Goal: Check status: Check status

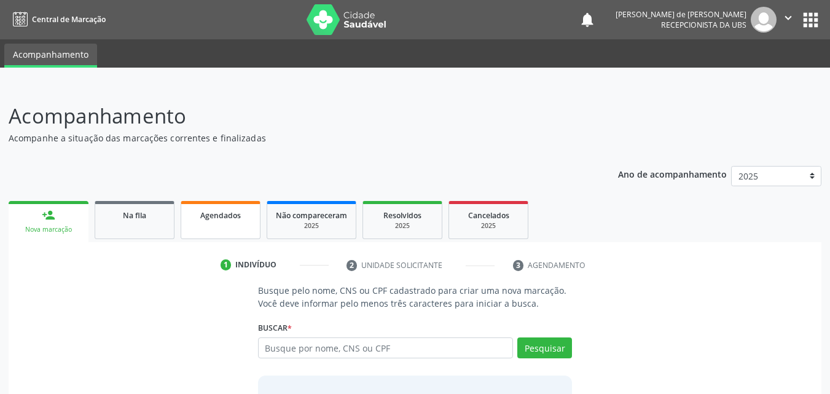
click at [228, 224] on link "Agendados" at bounding box center [221, 220] width 80 height 38
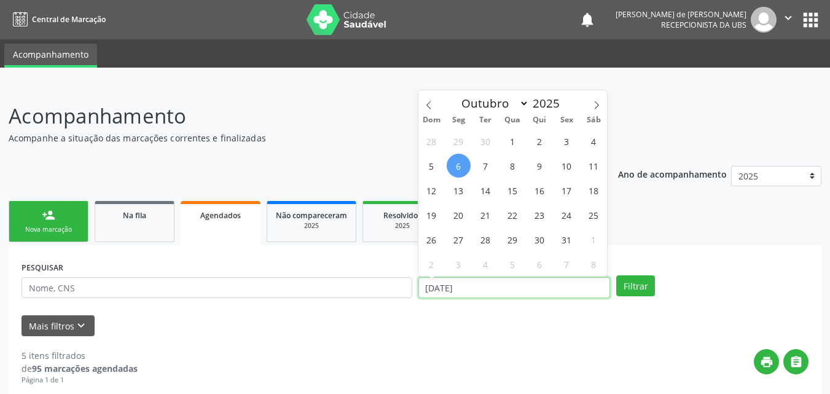
click at [449, 289] on input "[DATE]" at bounding box center [515, 287] width 192 height 21
click at [462, 163] on span "6" at bounding box center [459, 166] width 24 height 24
type input "[DATE]"
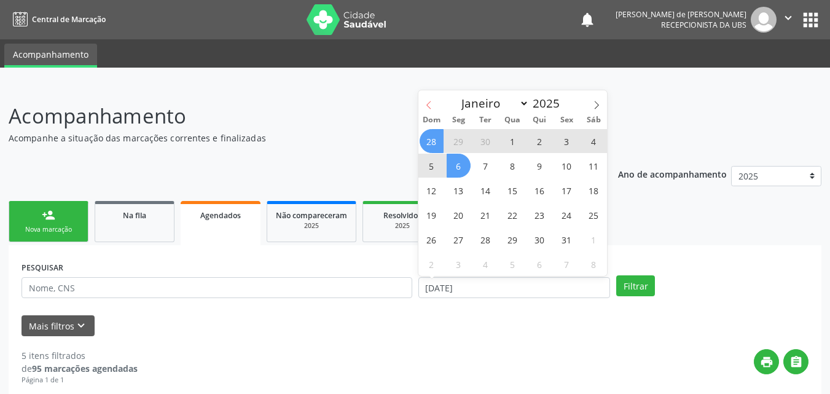
click at [430, 101] on icon at bounding box center [429, 105] width 9 height 9
select select "8"
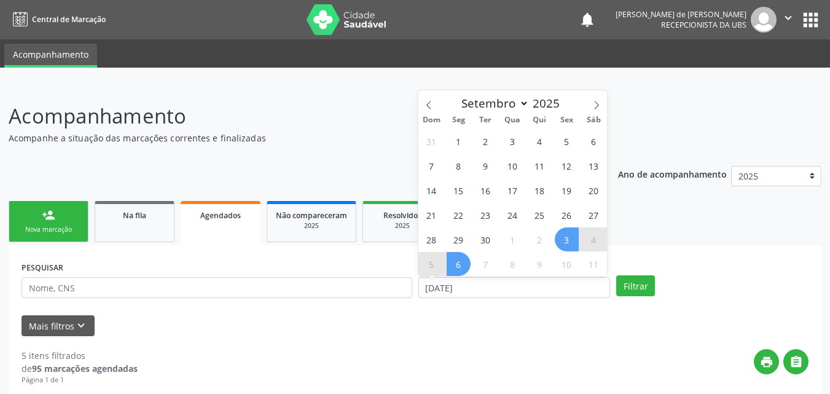
click at [564, 241] on span "3" at bounding box center [567, 239] width 24 height 24
select select "9"
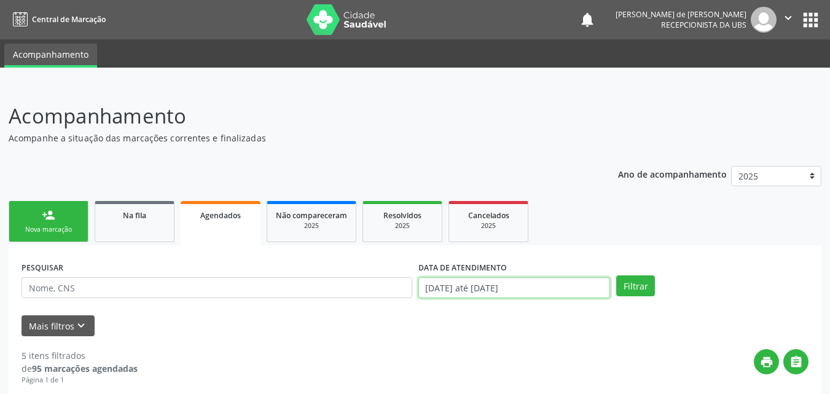
click at [505, 287] on input "[DATE] até [DATE]" at bounding box center [515, 287] width 192 height 21
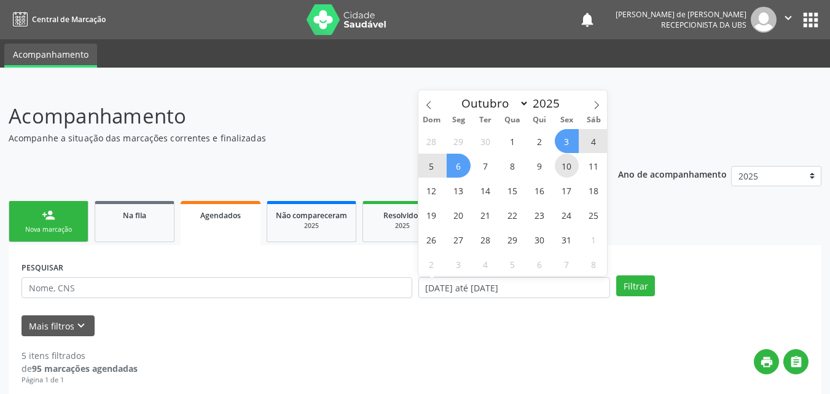
click at [571, 165] on span "10" at bounding box center [567, 166] width 24 height 24
type input "[DATE]"
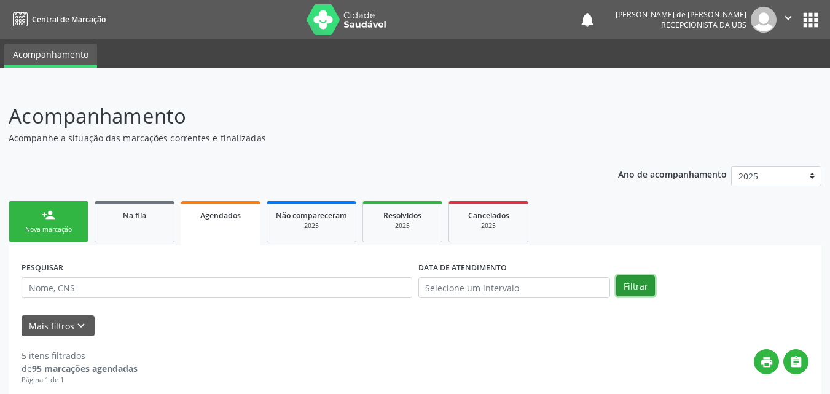
click at [645, 289] on button "Filtrar" at bounding box center [635, 285] width 39 height 21
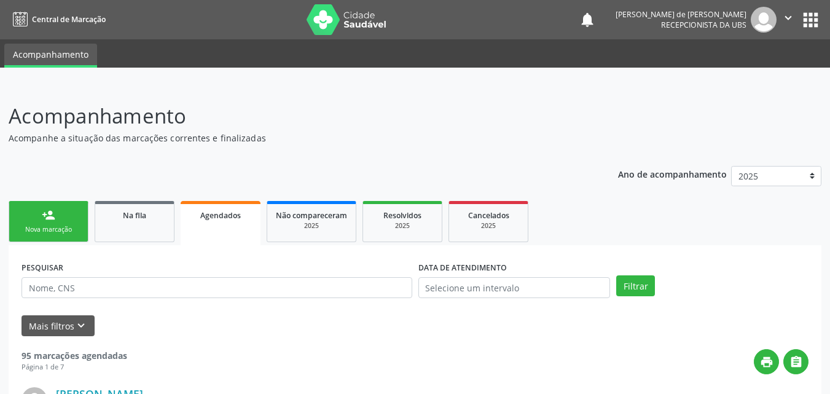
click at [216, 226] on link "Agendados" at bounding box center [221, 223] width 80 height 44
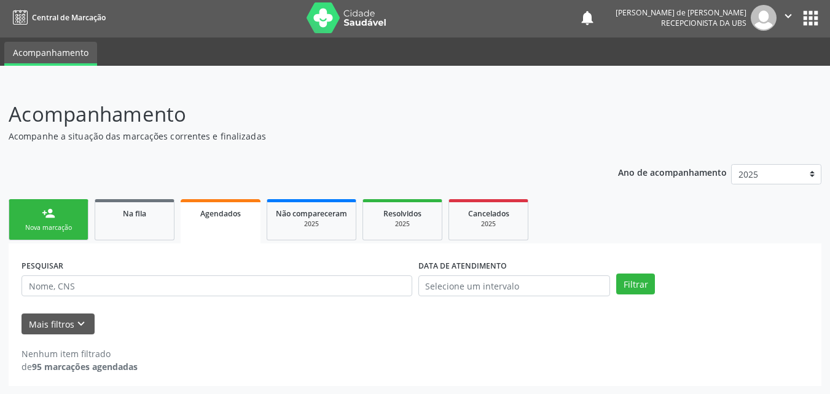
scroll to position [2, 0]
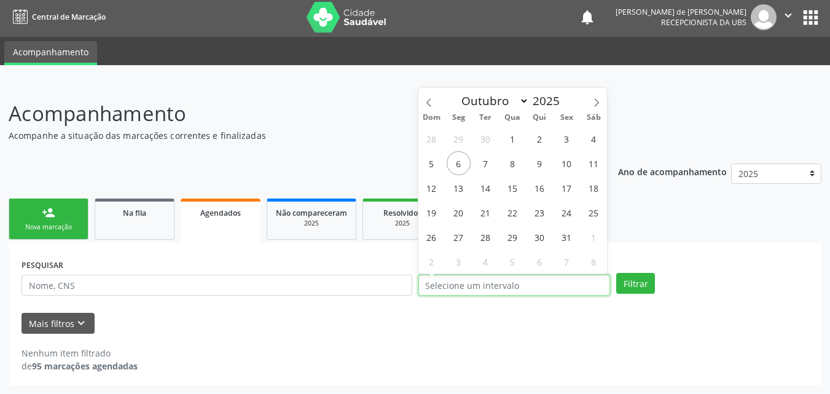
click at [439, 282] on input "text" at bounding box center [515, 285] width 192 height 21
click at [434, 101] on span at bounding box center [429, 98] width 21 height 21
click at [600, 109] on div "Dom Seg Ter Qua Qui Sex Sáb" at bounding box center [513, 117] width 189 height 17
click at [600, 108] on span at bounding box center [596, 98] width 21 height 21
select select "9"
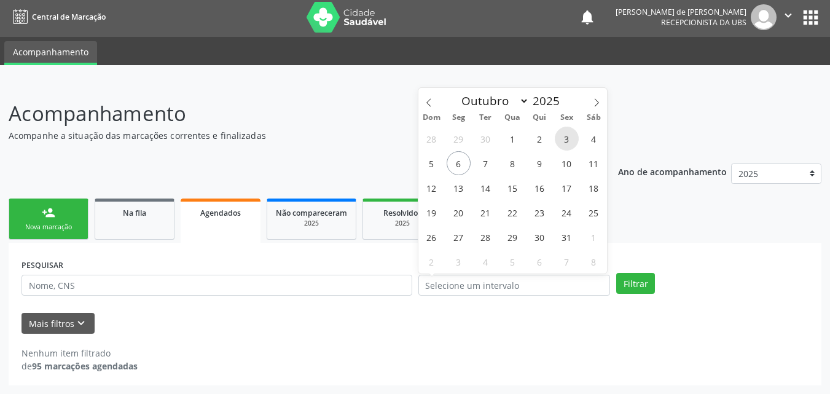
click at [569, 140] on span "3" at bounding box center [567, 139] width 24 height 24
type input "[DATE]"
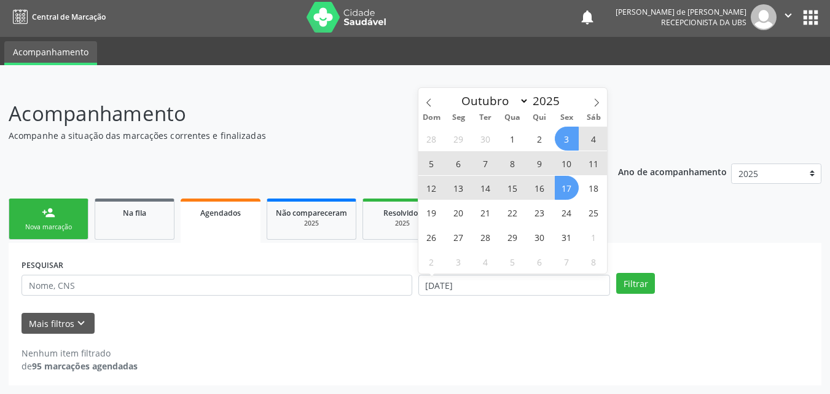
click at [567, 184] on span "17" at bounding box center [567, 188] width 24 height 24
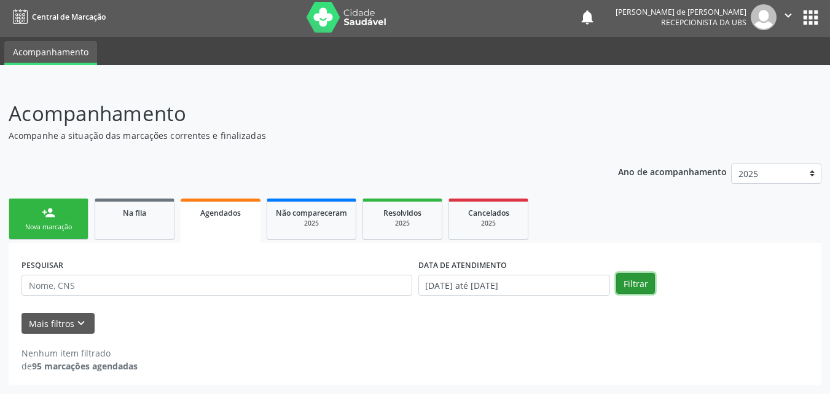
click at [636, 291] on button "Filtrar" at bounding box center [635, 283] width 39 height 21
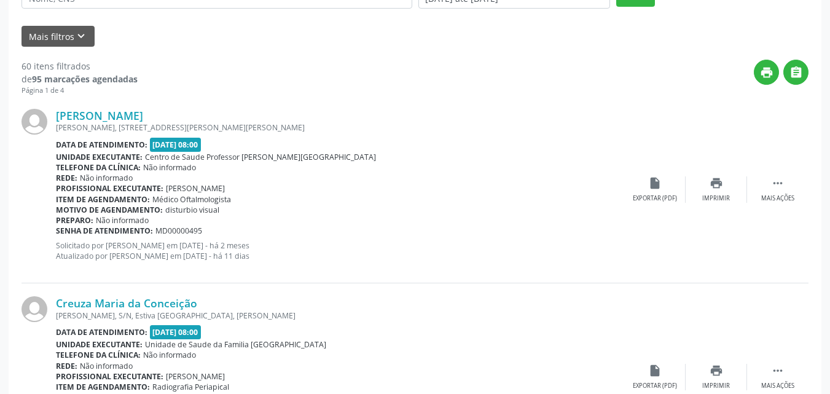
click at [561, 325] on div "Data de atendimento: [DATE] 08:00" at bounding box center [340, 332] width 569 height 14
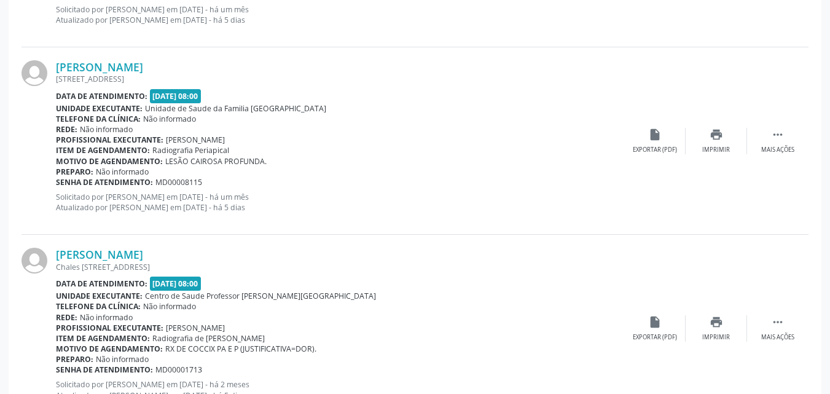
scroll to position [2864, 0]
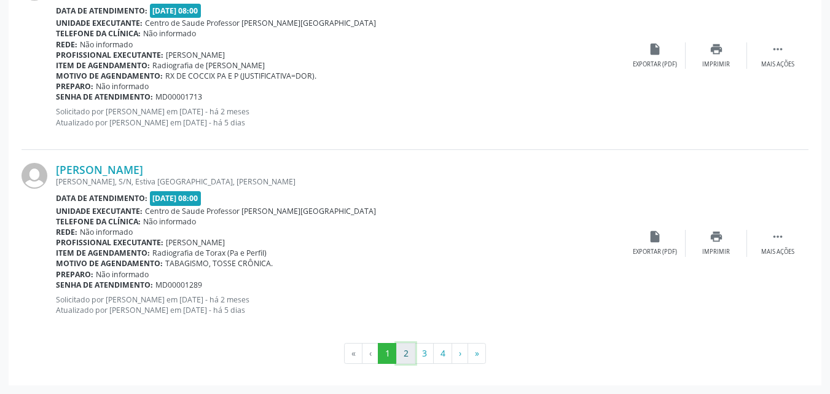
click at [401, 359] on button "2" at bounding box center [405, 353] width 19 height 21
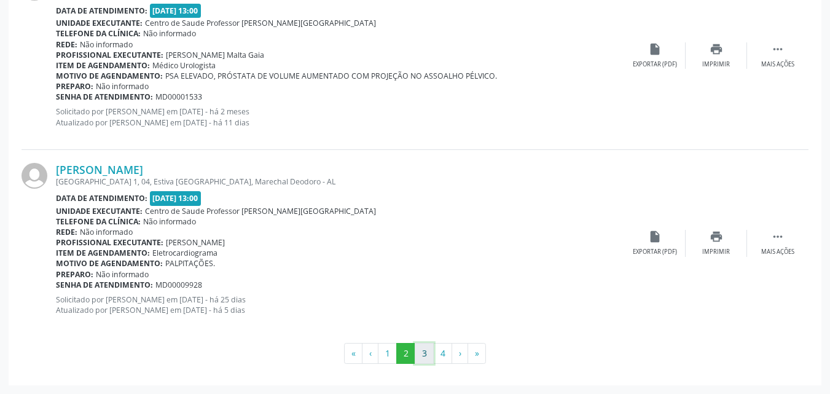
click at [420, 351] on button "3" at bounding box center [424, 353] width 19 height 21
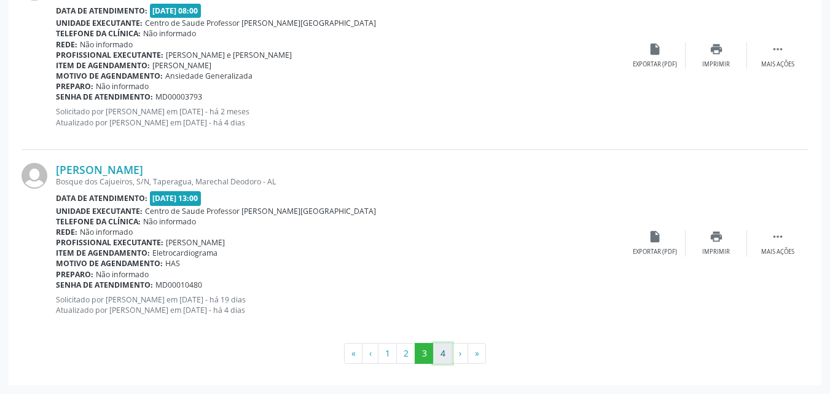
click at [441, 357] on button "4" at bounding box center [442, 353] width 19 height 21
click at [462, 355] on li "›" at bounding box center [460, 353] width 16 height 21
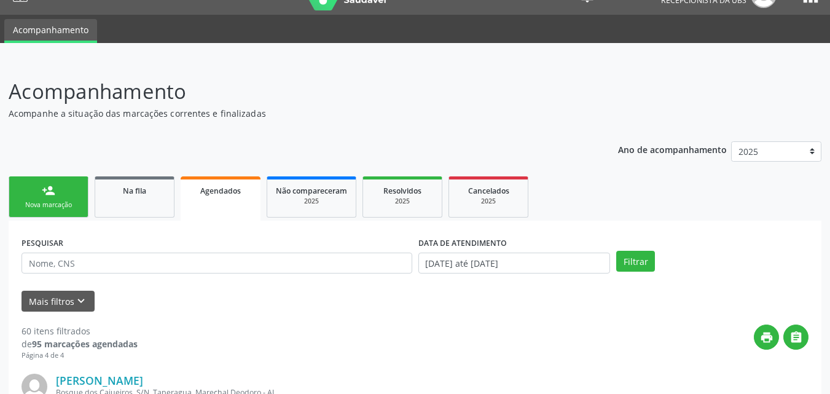
scroll to position [0, 0]
